Goal: Transaction & Acquisition: Purchase product/service

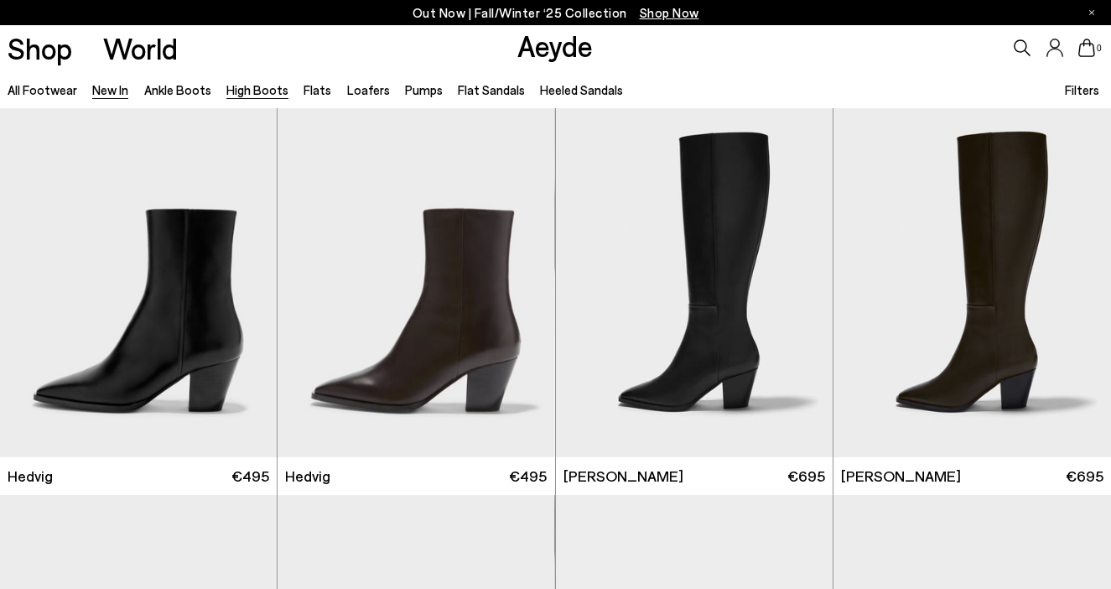
click at [243, 92] on link "High Boots" at bounding box center [257, 89] width 62 height 15
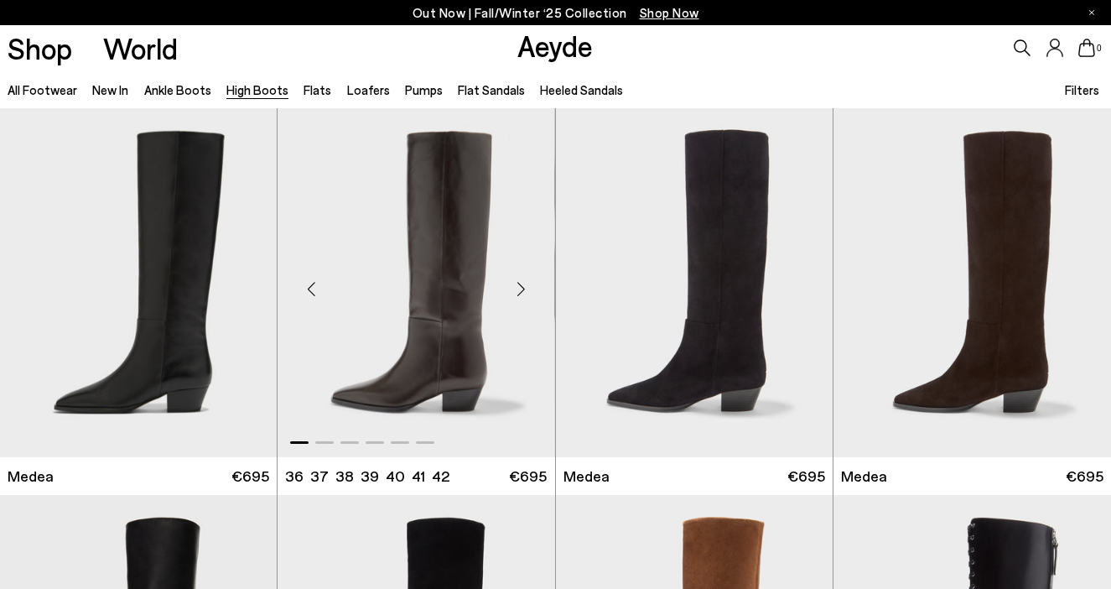
click at [441, 293] on img "1 / 6" at bounding box center [416, 282] width 277 height 348
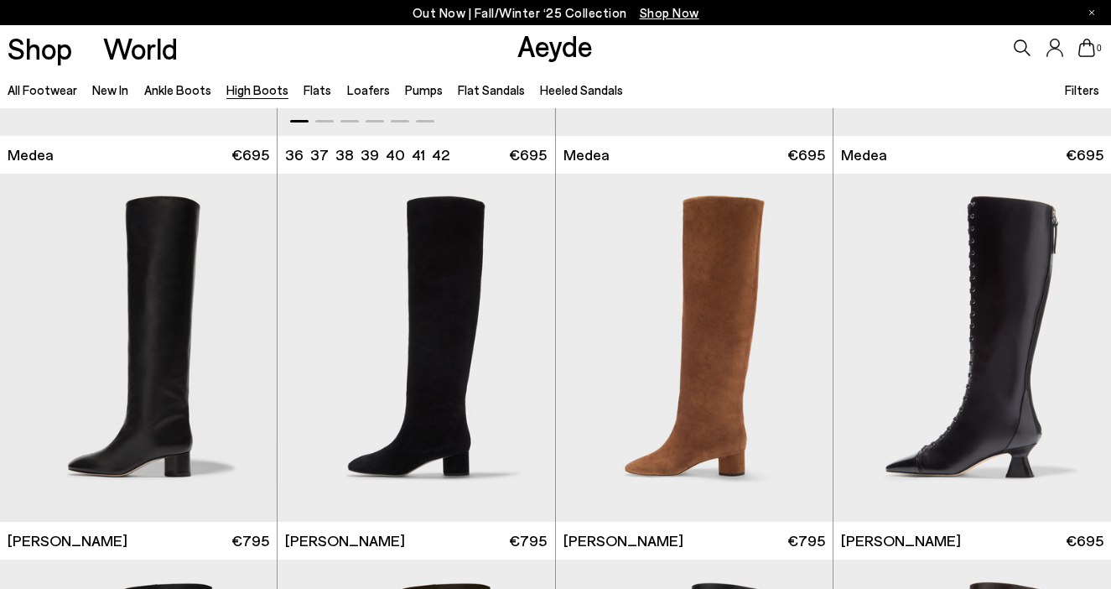
scroll to position [322, 0]
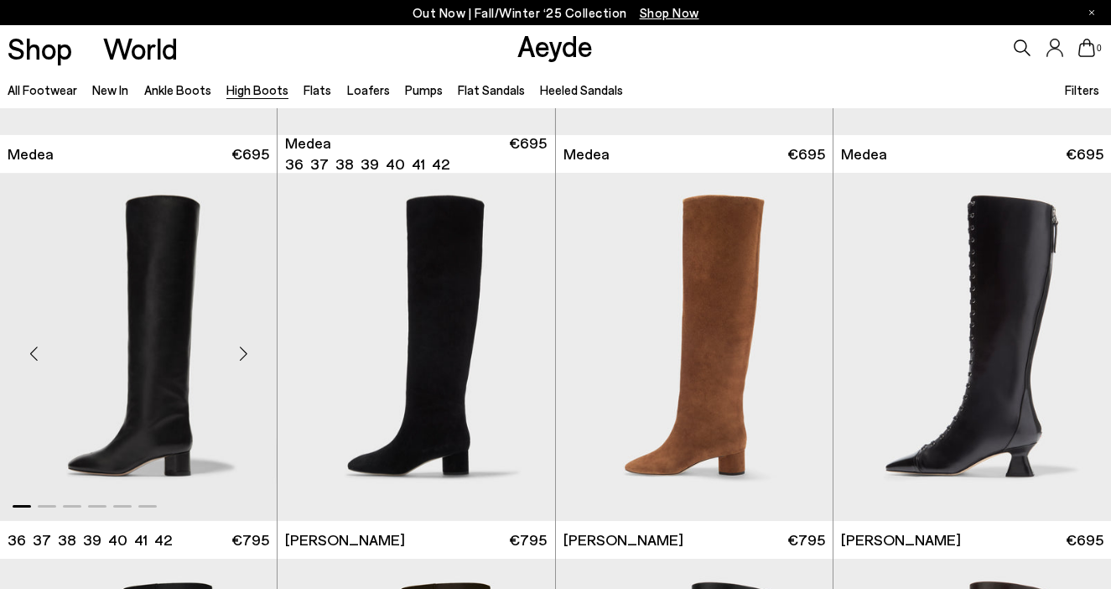
click at [253, 358] on div "Next slide" at bounding box center [243, 353] width 50 height 50
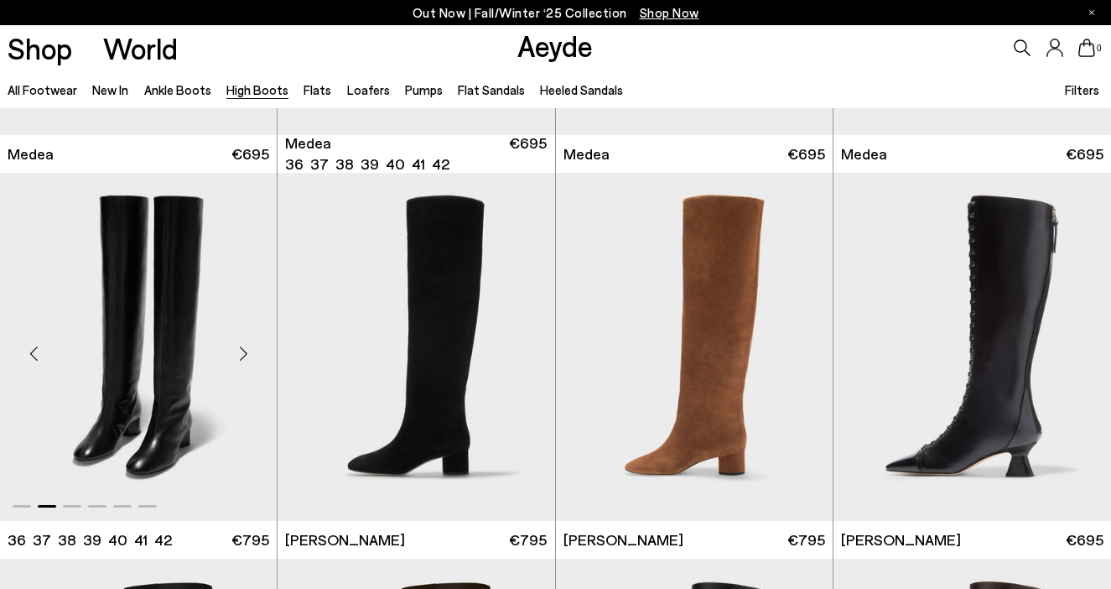
click at [174, 353] on img "2 / 6" at bounding box center [138, 347] width 277 height 348
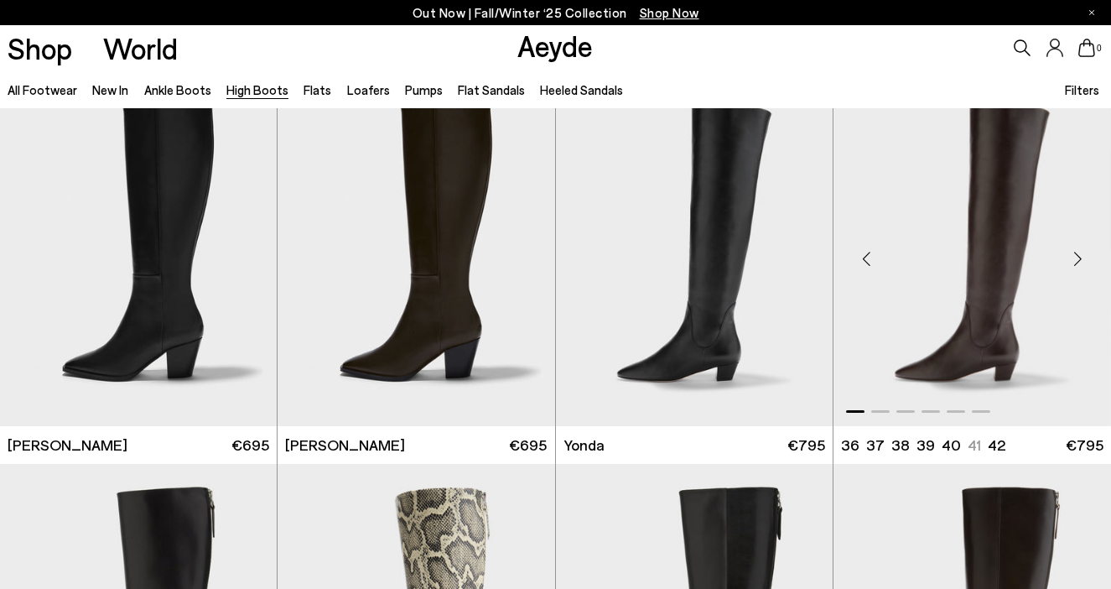
scroll to position [803, 0]
click at [1012, 280] on img "1 / 6" at bounding box center [972, 251] width 278 height 348
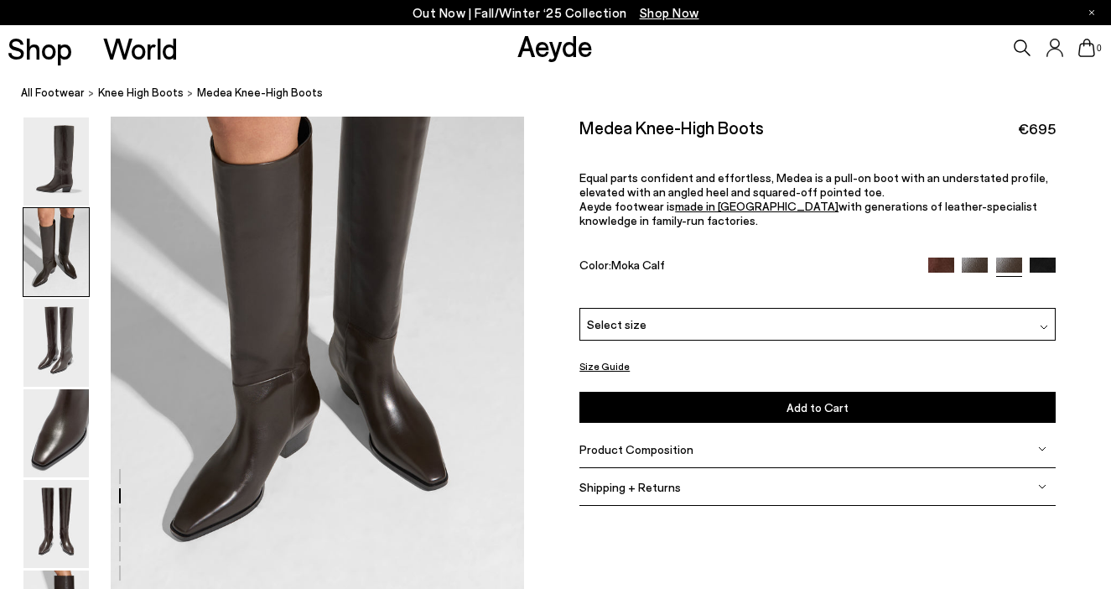
scroll to position [625, 0]
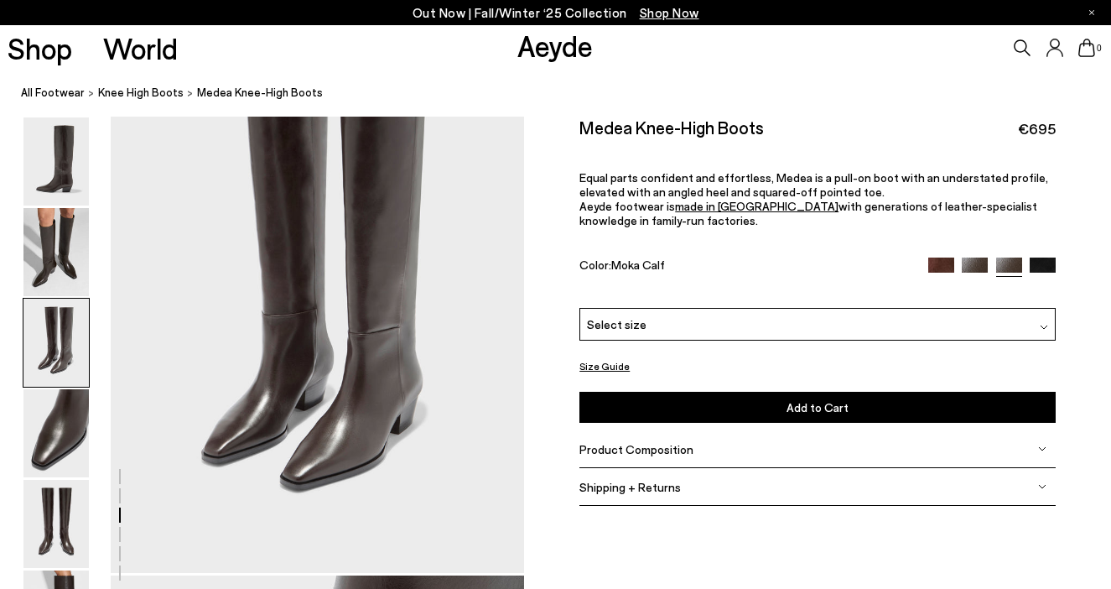
click at [387, 405] on div at bounding box center [262, 573] width 524 height 3319
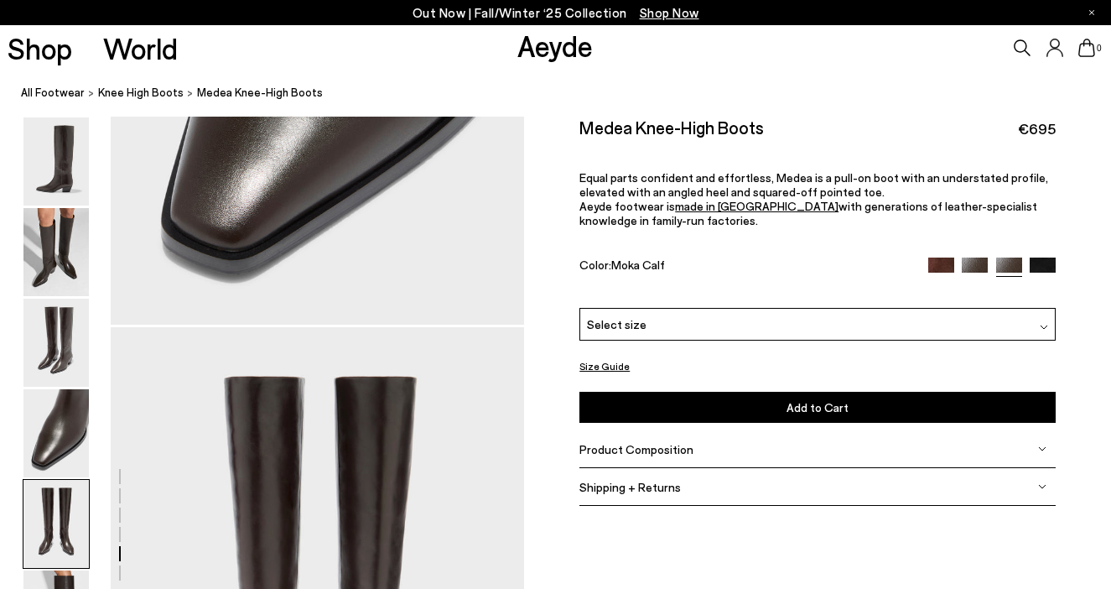
scroll to position [2251, 0]
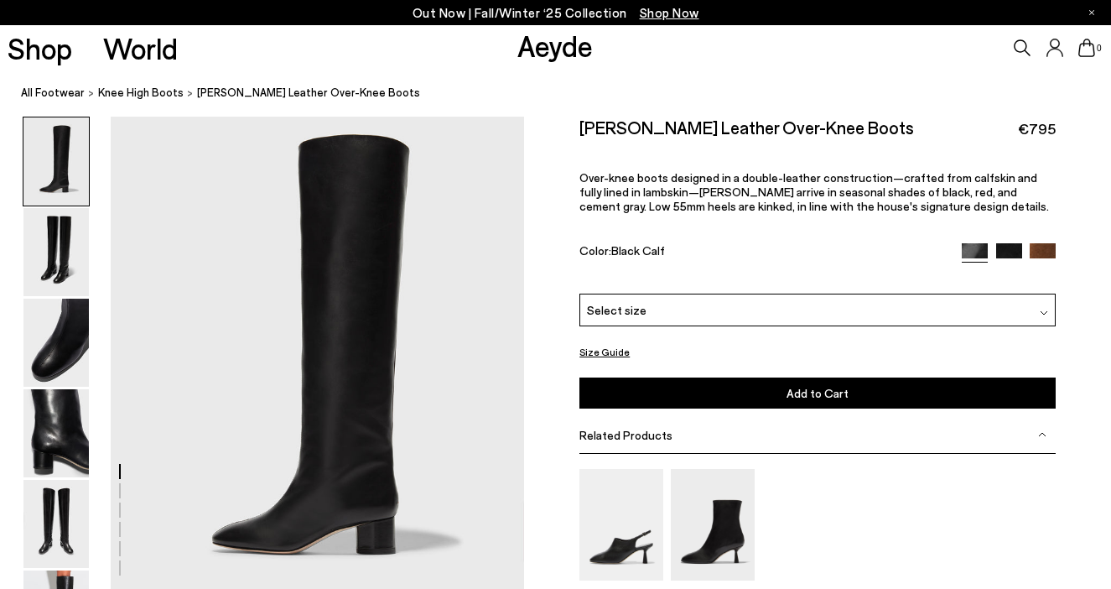
click at [1039, 243] on img at bounding box center [1043, 256] width 26 height 26
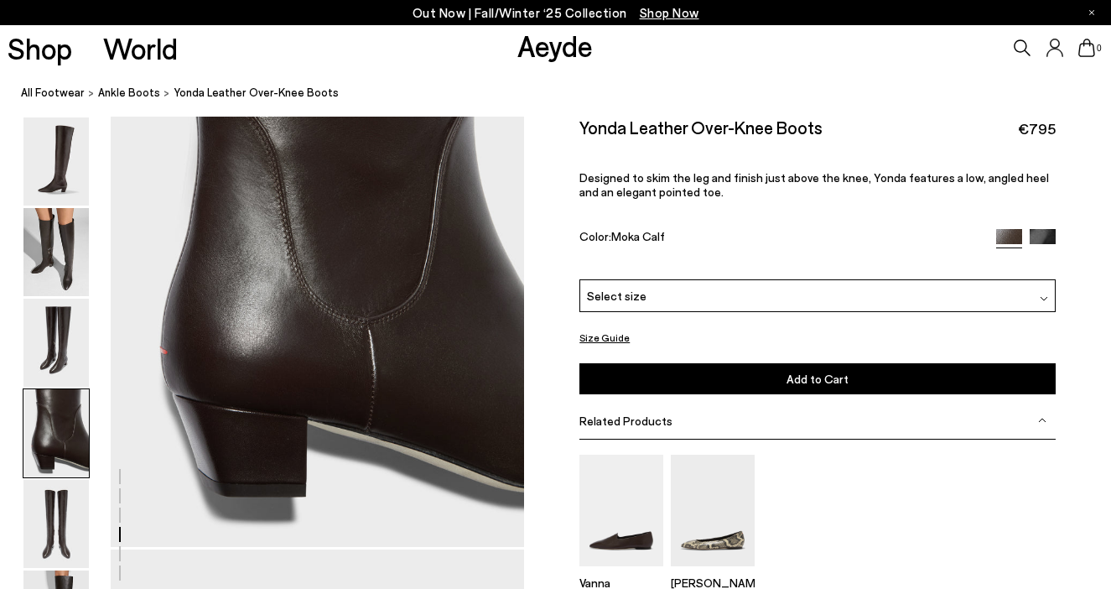
scroll to position [1876, 0]
